Goal: Task Accomplishment & Management: Use online tool/utility

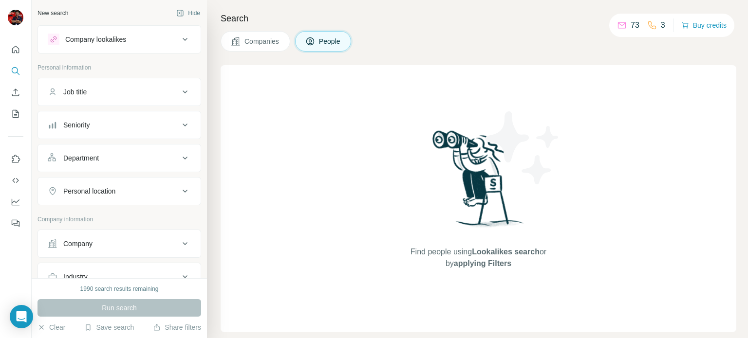
scroll to position [232, 0]
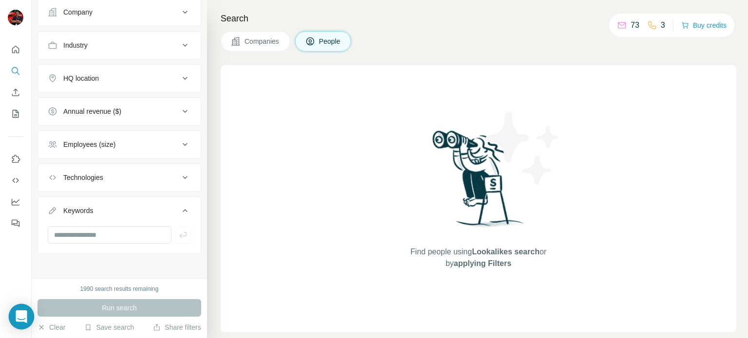
click at [18, 317] on icon "Open Intercom Messenger" at bounding box center [21, 317] width 11 height 13
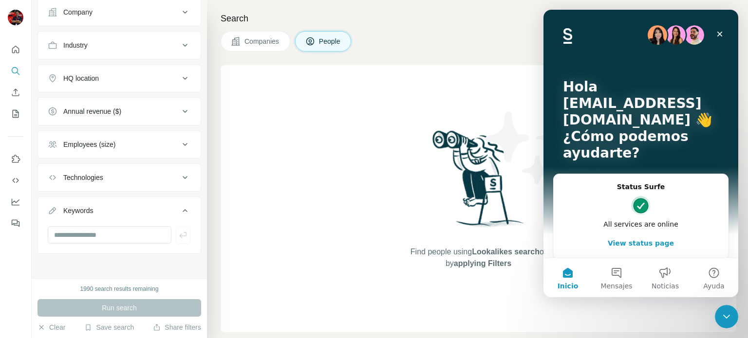
scroll to position [49, 0]
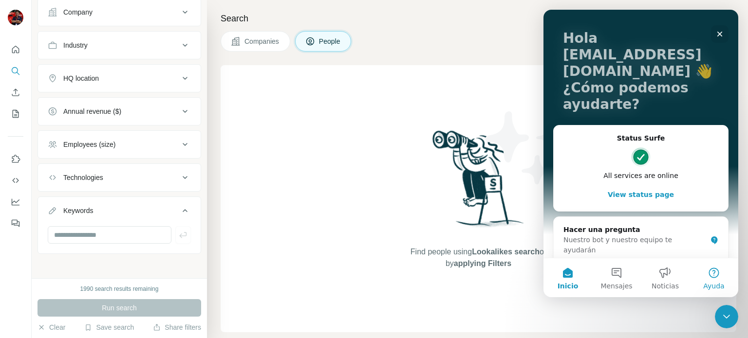
click at [718, 281] on button "Ayuda" at bounding box center [713, 277] width 49 height 39
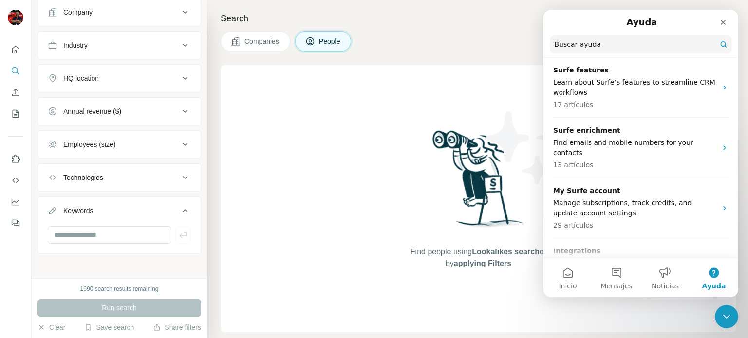
scroll to position [201, 0]
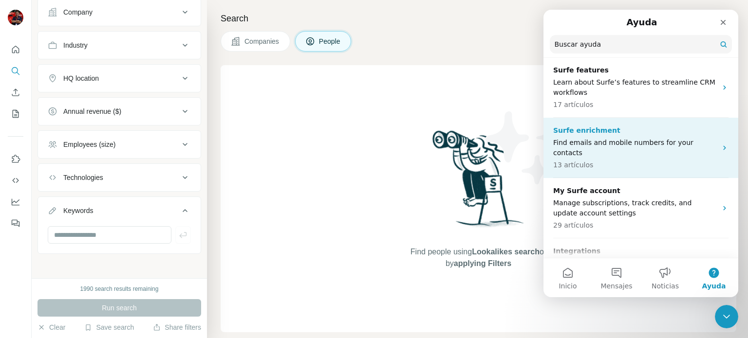
click at [703, 160] on p "13 artículos" at bounding box center [635, 165] width 164 height 10
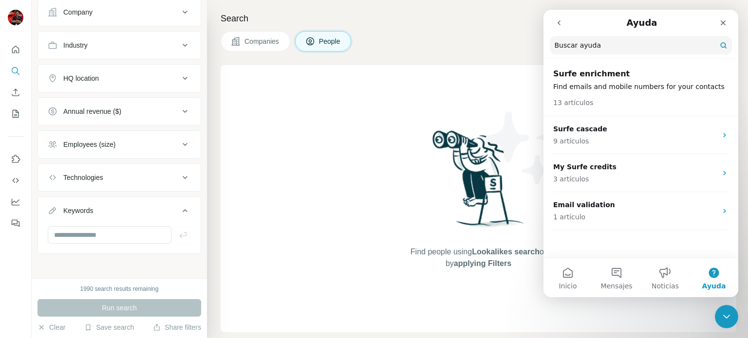
click at [572, 107] on p "13 artículos" at bounding box center [573, 103] width 40 height 10
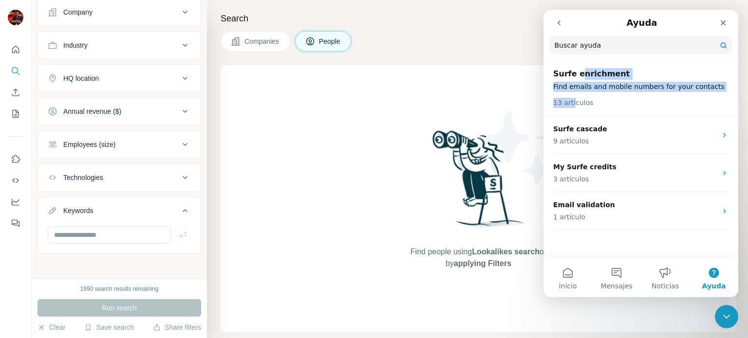
drag, startPoint x: 571, startPoint y: 104, endPoint x: 579, endPoint y: 75, distance: 29.3
click at [579, 75] on header "Surfe enrichment Find emails and mobile numbers for your contacts 13 artículos" at bounding box center [640, 88] width 195 height 56
click at [579, 75] on h2 "Surfe enrichment" at bounding box center [640, 74] width 175 height 12
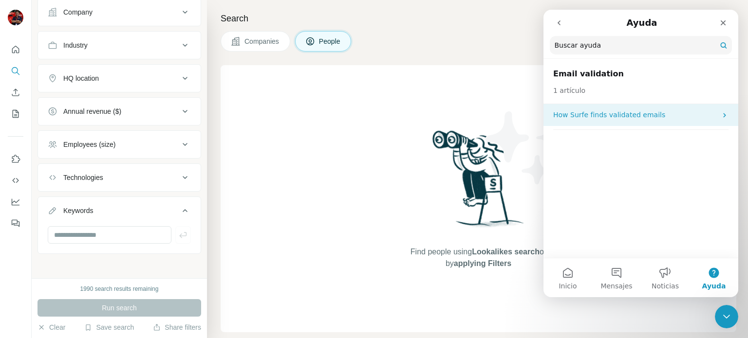
click at [645, 116] on p "How Surfe finds validated emails" at bounding box center [635, 115] width 164 height 10
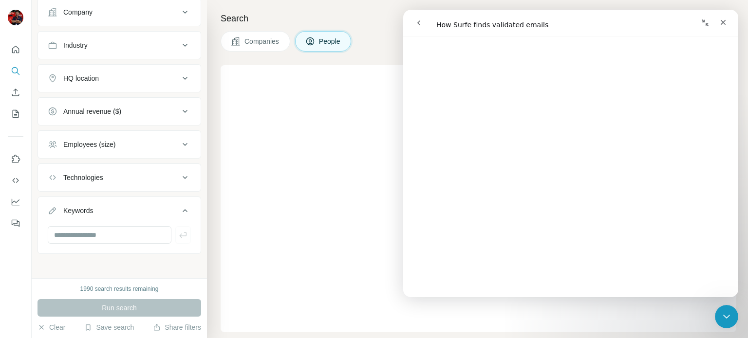
scroll to position [385, 0]
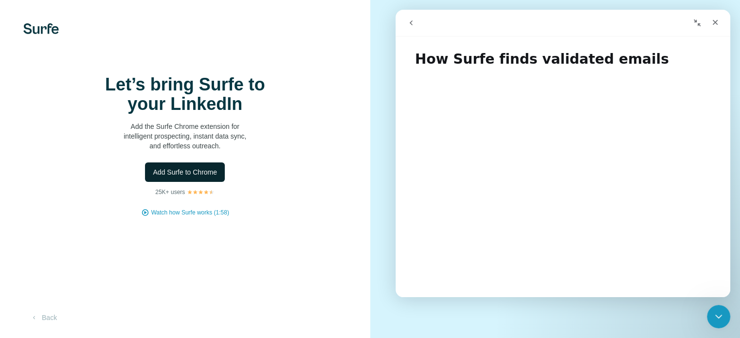
click at [206, 177] on span "Add Surfe to Chrome" at bounding box center [185, 172] width 64 height 10
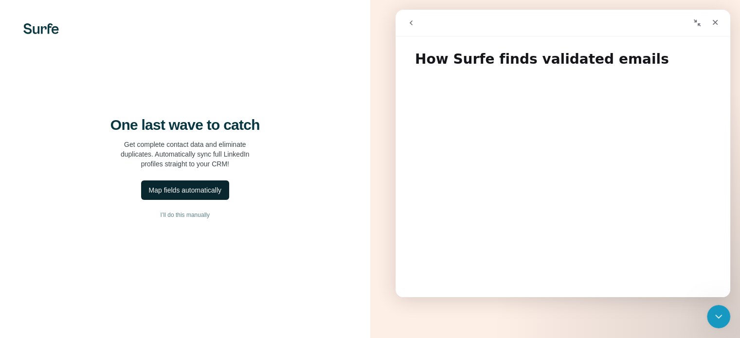
click at [214, 195] on div "Map fields automatically" at bounding box center [185, 190] width 73 height 10
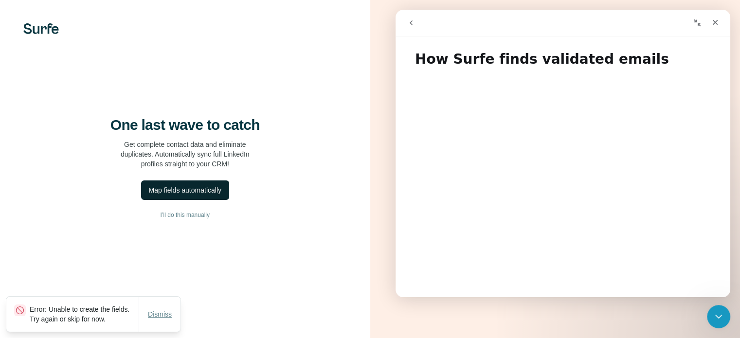
click at [157, 312] on span "Dismiss" at bounding box center [160, 315] width 24 height 10
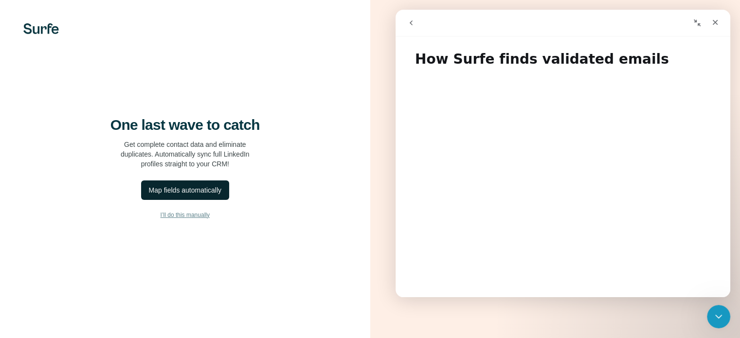
click at [184, 220] on span "I’ll do this manually" at bounding box center [185, 215] width 49 height 9
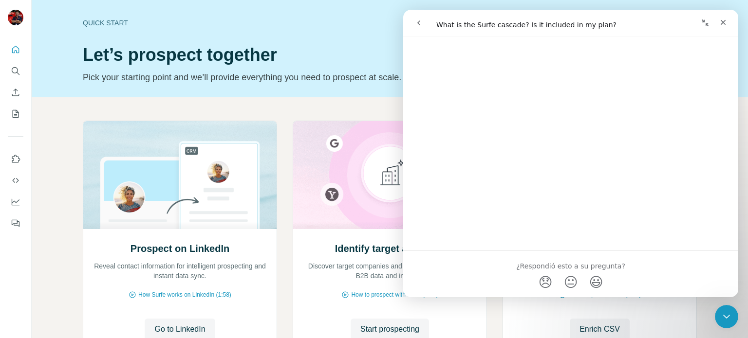
scroll to position [630, 0]
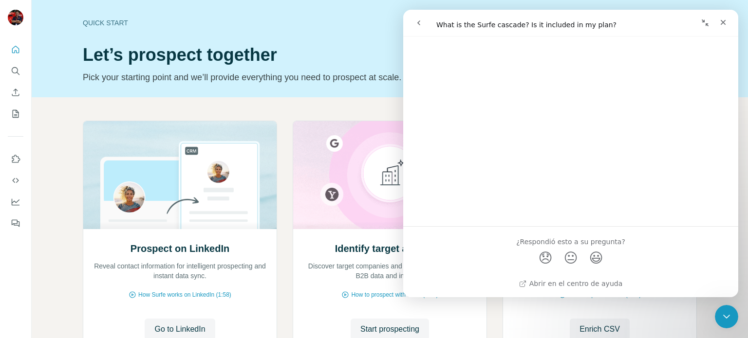
click at [417, 19] on icon "go back" at bounding box center [419, 23] width 8 height 8
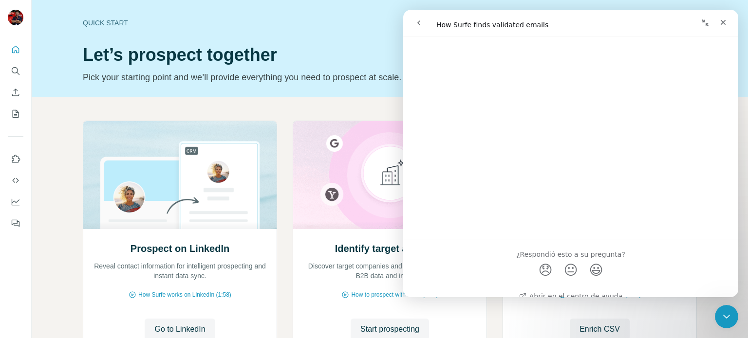
scroll to position [1545, 0]
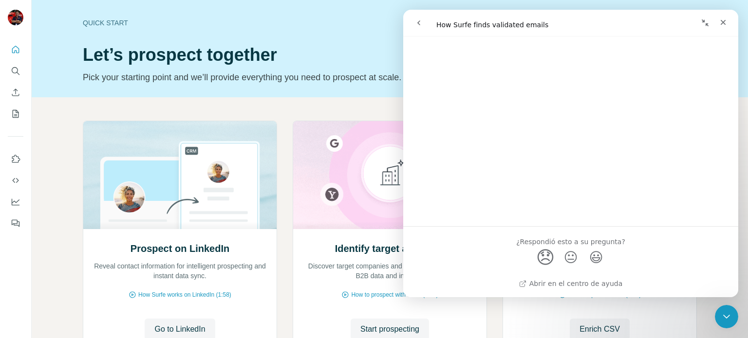
click at [545, 257] on span "😞" at bounding box center [545, 257] width 19 height 26
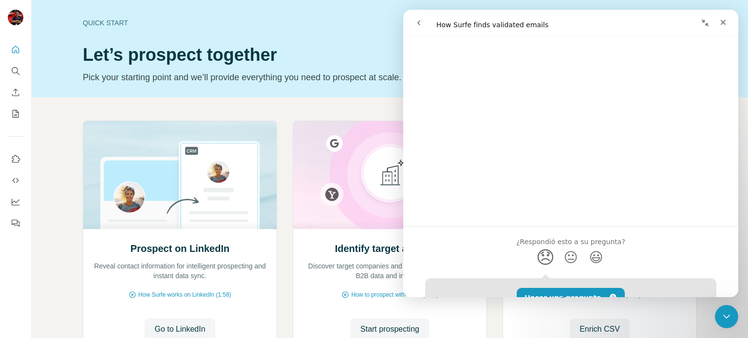
scroll to position [1612, 0]
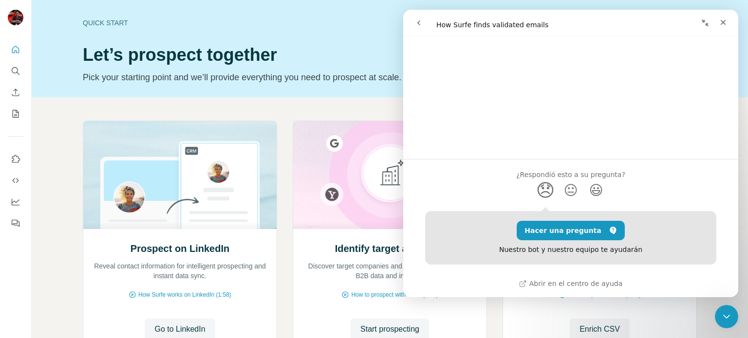
click at [414, 26] on button "go back" at bounding box center [418, 23] width 18 height 18
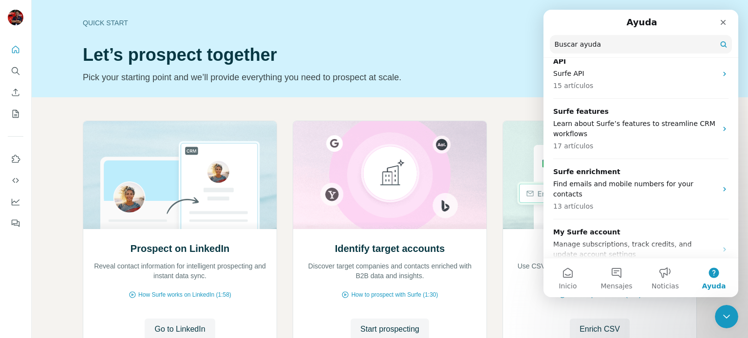
scroll to position [160, 0]
click at [679, 182] on p "Find emails and mobile numbers for your contacts" at bounding box center [635, 189] width 164 height 20
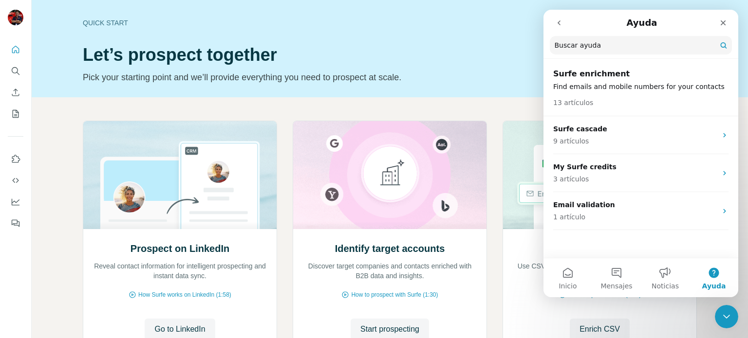
click at [679, 182] on p "3 artículos" at bounding box center [635, 179] width 164 height 10
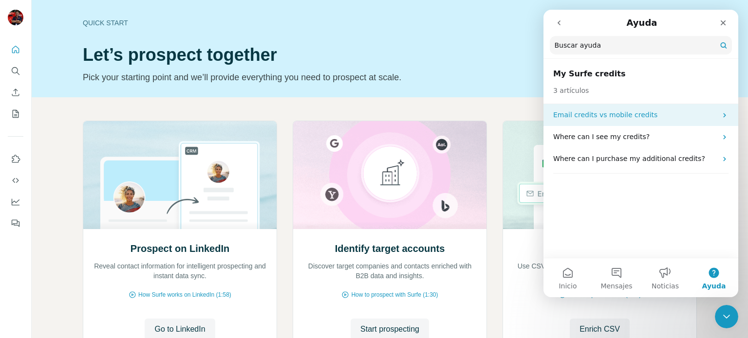
click at [667, 118] on p "Email credits vs mobile credits" at bounding box center [635, 115] width 164 height 10
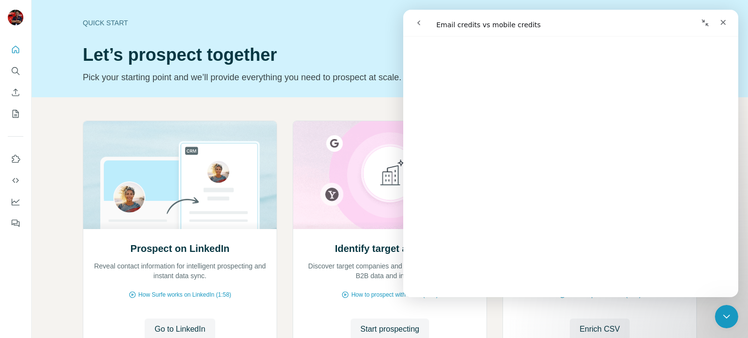
scroll to position [1381, 0]
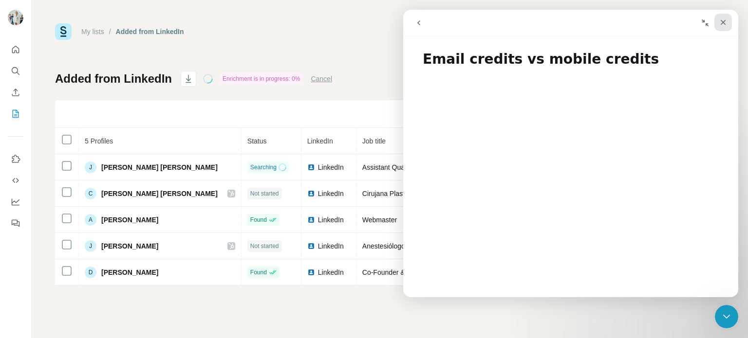
click at [724, 16] on div "Cerrar" at bounding box center [723, 23] width 18 height 18
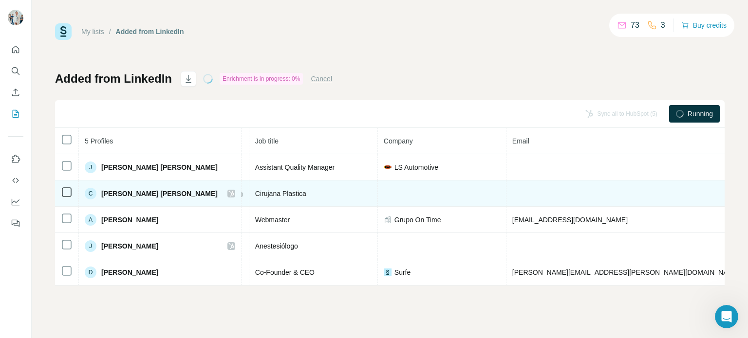
scroll to position [0, 107]
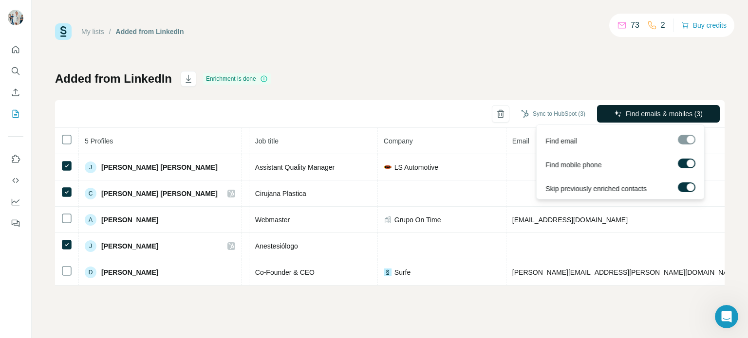
click at [678, 110] on span "Find emails & mobiles (3)" at bounding box center [663, 114] width 77 height 10
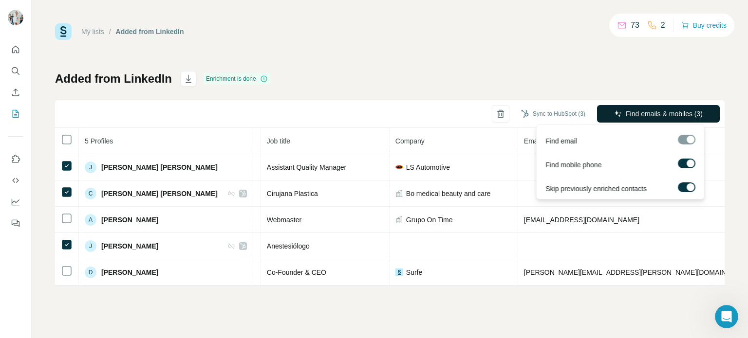
click at [667, 115] on span "Find emails & mobiles (3)" at bounding box center [663, 114] width 77 height 10
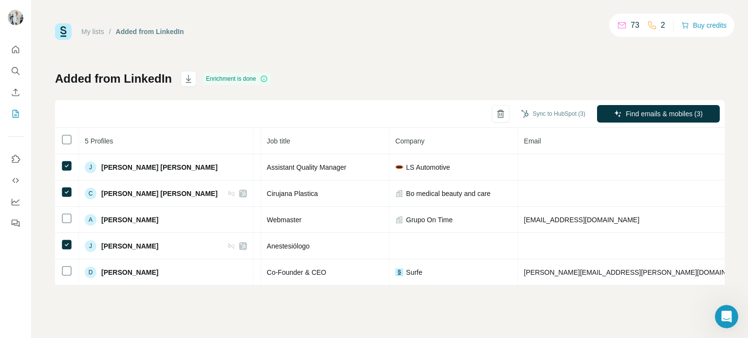
click at [653, 66] on div "My lists / Added from LinkedIn 73 2 Buy credits Added from LinkedIn Enrichment …" at bounding box center [389, 154] width 669 height 262
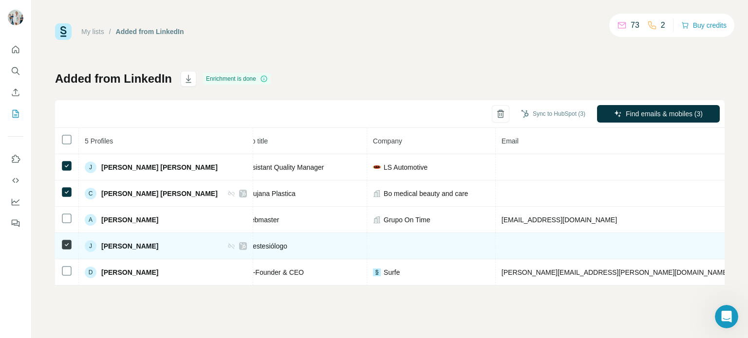
scroll to position [0, 129]
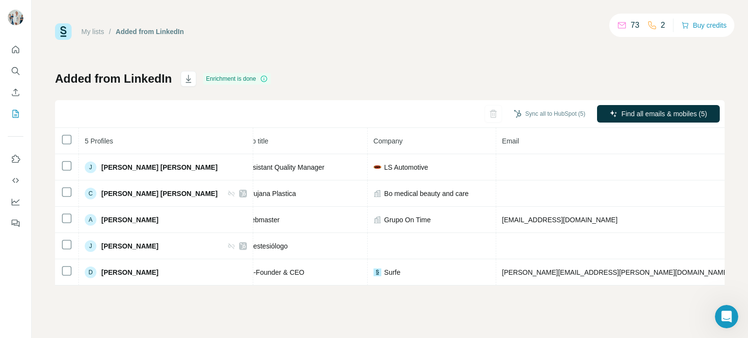
drag, startPoint x: 337, startPoint y: 137, endPoint x: 317, endPoint y: 137, distance: 19.5
click at [317, 137] on th "Job title" at bounding box center [303, 141] width 128 height 26
click at [620, 24] on icon at bounding box center [622, 23] width 8 height 3
click at [632, 25] on p "73" at bounding box center [634, 25] width 9 height 12
drag, startPoint x: 632, startPoint y: 25, endPoint x: 610, endPoint y: 28, distance: 21.7
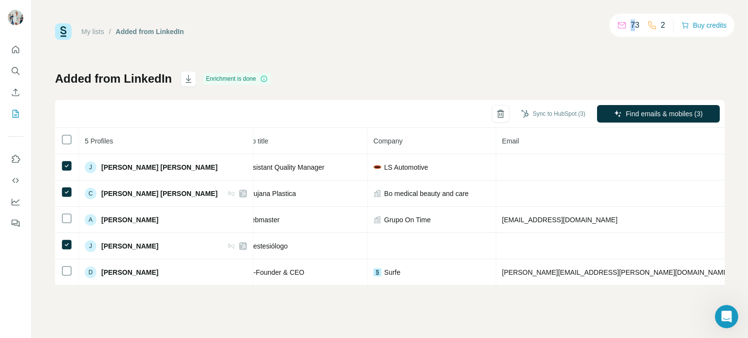
click at [610, 28] on div "73 2 Buy credits" at bounding box center [671, 25] width 125 height 23
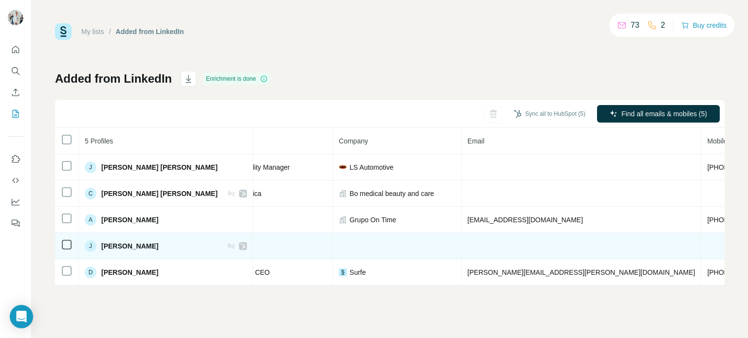
scroll to position [0, 210]
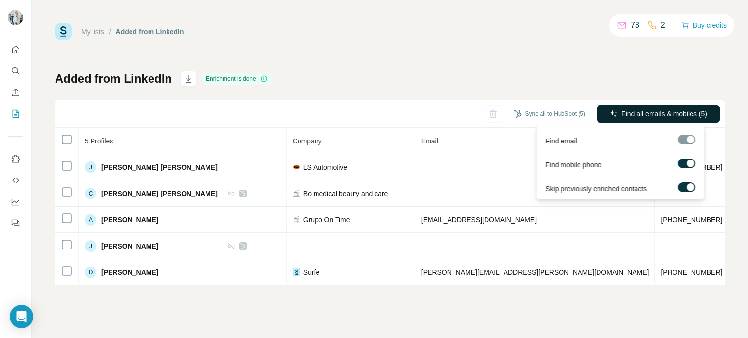
click at [670, 109] on span "Find all emails & mobiles (5)" at bounding box center [664, 114] width 86 height 10
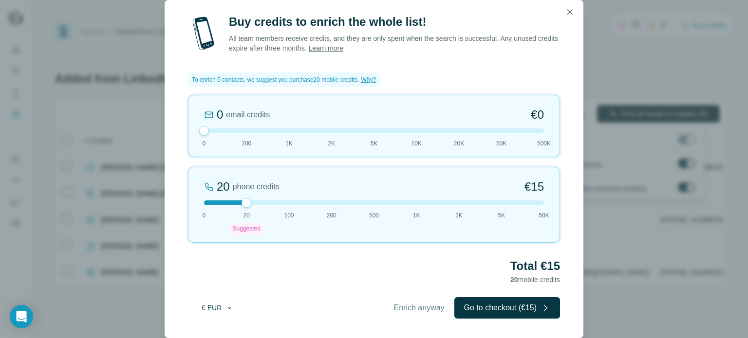
click at [210, 312] on button "€ EUR" at bounding box center [217, 308] width 45 height 18
click at [217, 331] on div "$ USD" at bounding box center [237, 330] width 82 height 10
click at [411, 309] on span "Enrich anyway" at bounding box center [419, 308] width 51 height 12
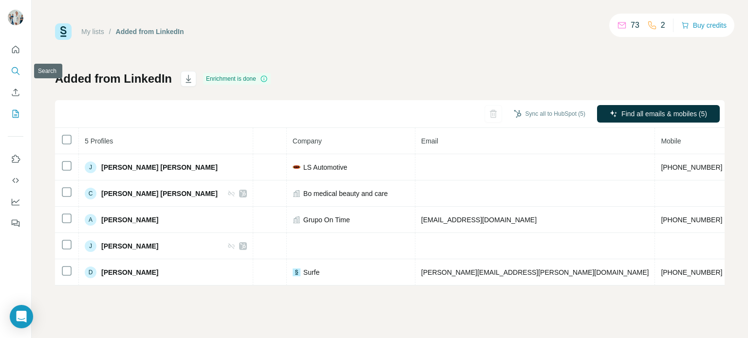
click at [16, 76] on button "Search" at bounding box center [16, 71] width 16 height 18
